Goal: Entertainment & Leisure: Consume media (video, audio)

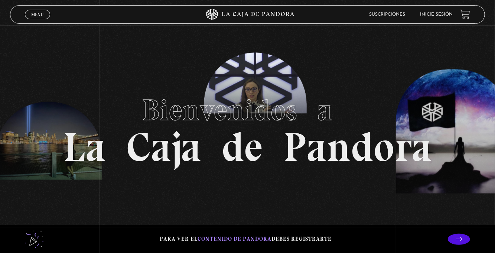
click at [40, 10] on link "Menu Cerrar" at bounding box center [37, 15] width 25 height 10
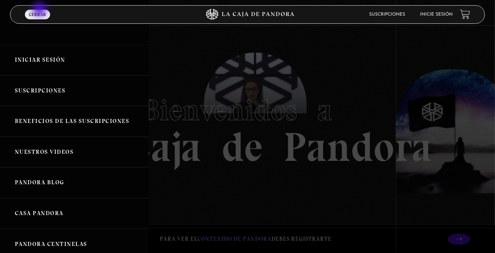
click at [44, 63] on link "Iniciar Sesión" at bounding box center [74, 60] width 148 height 31
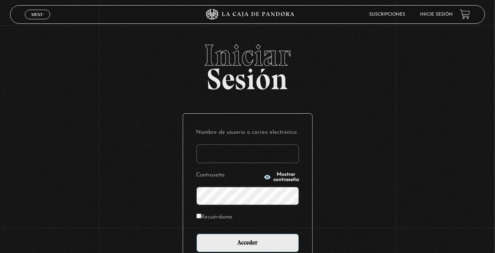
click at [226, 158] on input "Nombre de usuario o correo electrónico" at bounding box center [247, 153] width 102 height 19
type input "euherra@gmail.com"
click at [196, 233] on input "Acceder" at bounding box center [247, 242] width 102 height 19
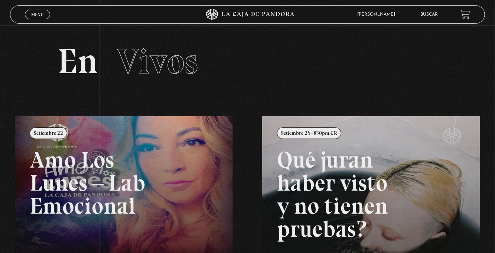
click at [37, 13] on span "Menu" at bounding box center [37, 14] width 12 height 4
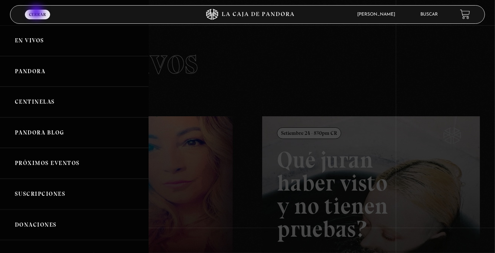
click at [55, 72] on link "Pandora" at bounding box center [74, 71] width 148 height 31
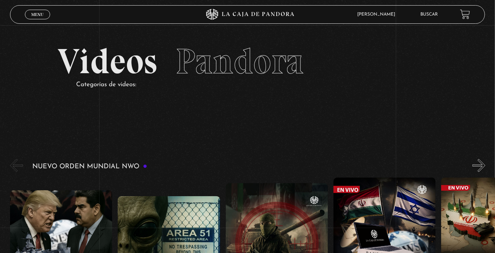
click at [38, 11] on link "Menu Cerrar" at bounding box center [37, 15] width 25 height 10
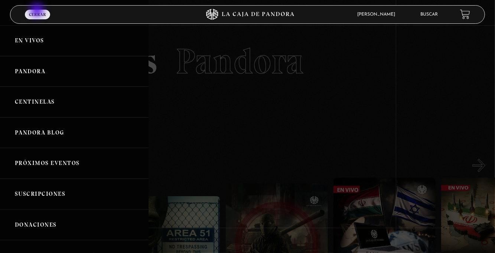
click at [51, 104] on link "Centinelas" at bounding box center [74, 101] width 148 height 31
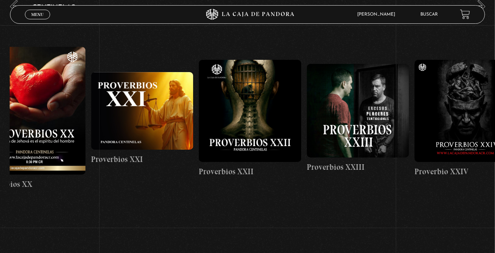
scroll to position [0, 2397]
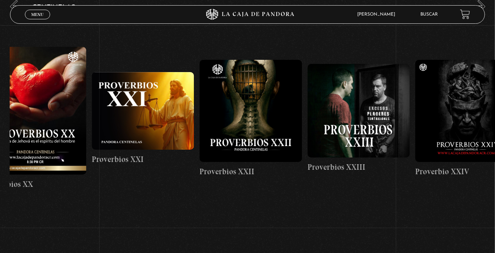
click at [163, 228] on section "Centinelas" at bounding box center [247, 127] width 495 height 257
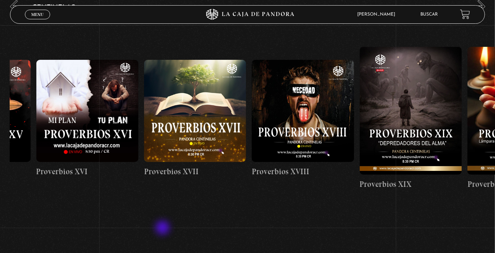
scroll to position [0, 1914]
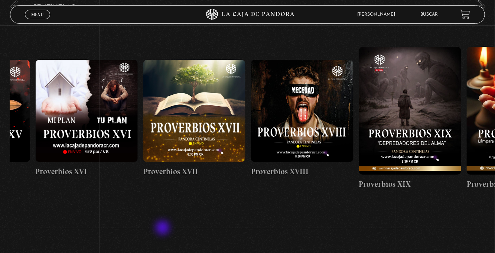
click at [296, 124] on figure at bounding box center [302, 111] width 102 height 102
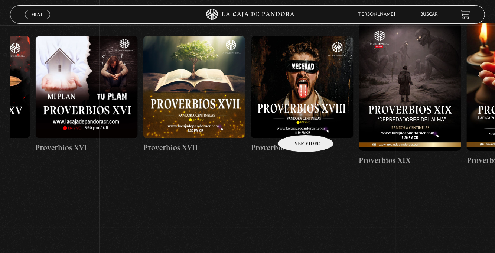
scroll to position [0, 1940]
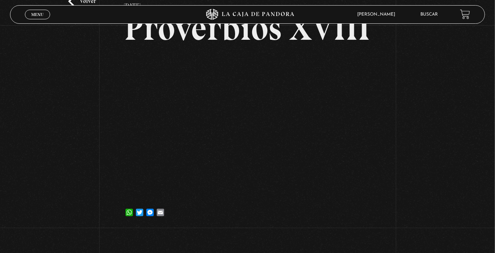
scroll to position [54, 0]
